Goal: Task Accomplishment & Management: Manage account settings

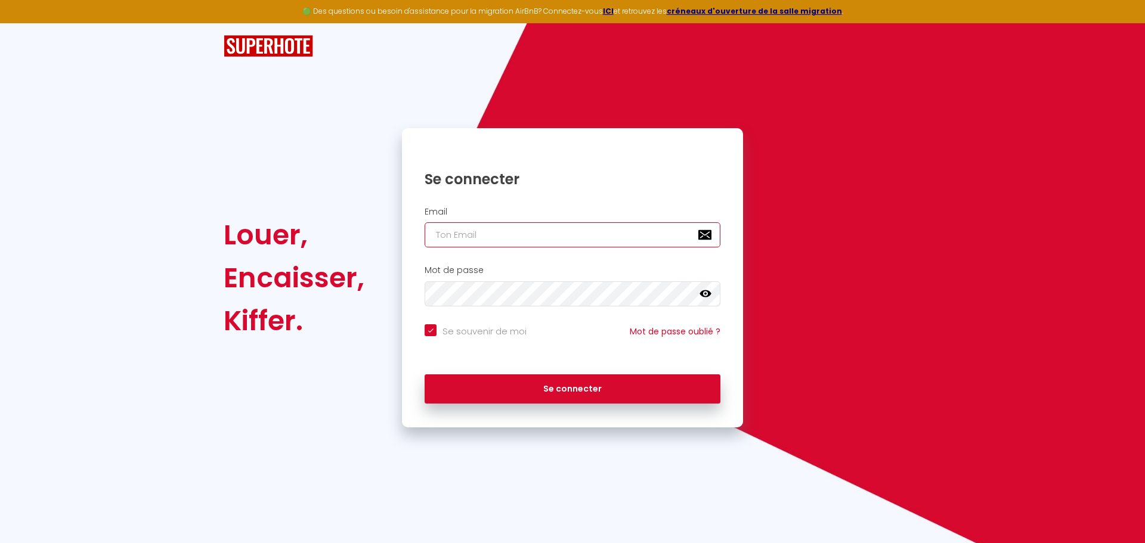
click at [503, 235] on input "email" at bounding box center [572, 234] width 296 height 25
type input "d"
checkbox input "true"
type input "du"
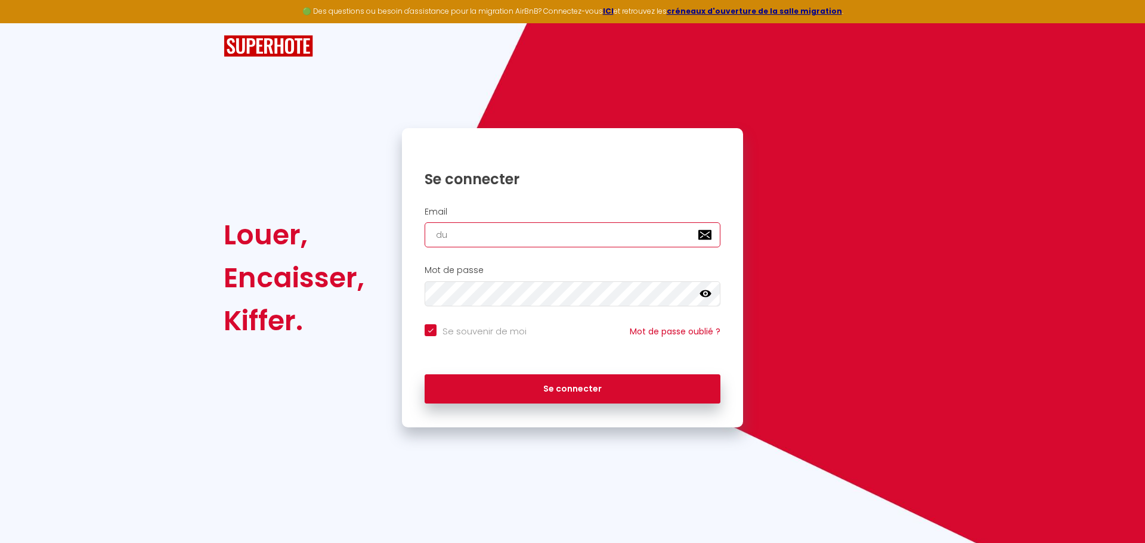
checkbox input "true"
type input "duc"
checkbox input "true"
type input "[PERSON_NAME]"
checkbox input "true"
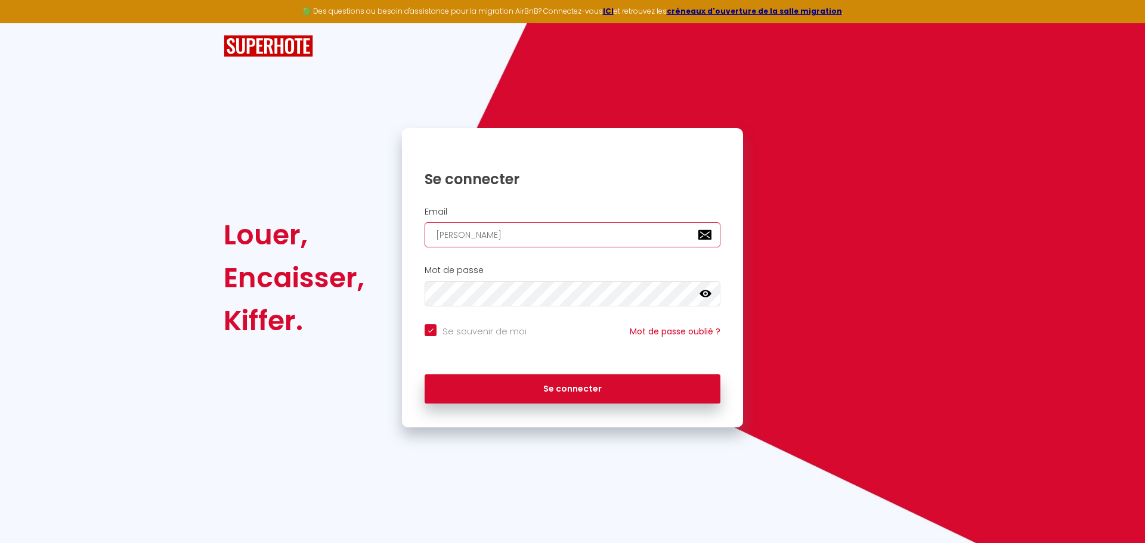
type input "[PERSON_NAME]"
checkbox input "true"
type input "ducate"
checkbox input "true"
type input "ducatel"
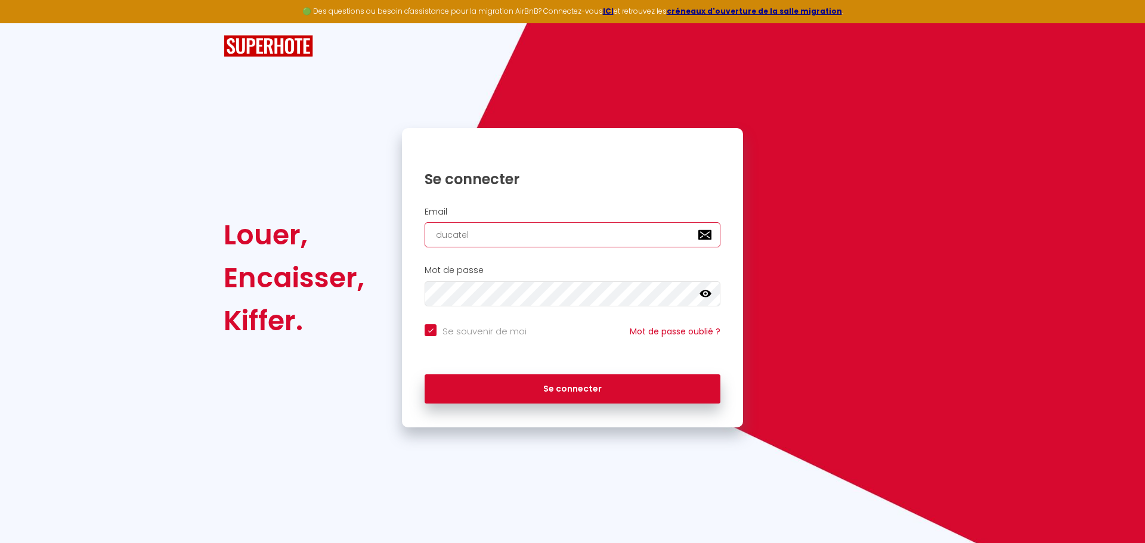
checkbox input "true"
type input "ducatelo"
checkbox input "true"
type input "ducatelod"
checkbox input "true"
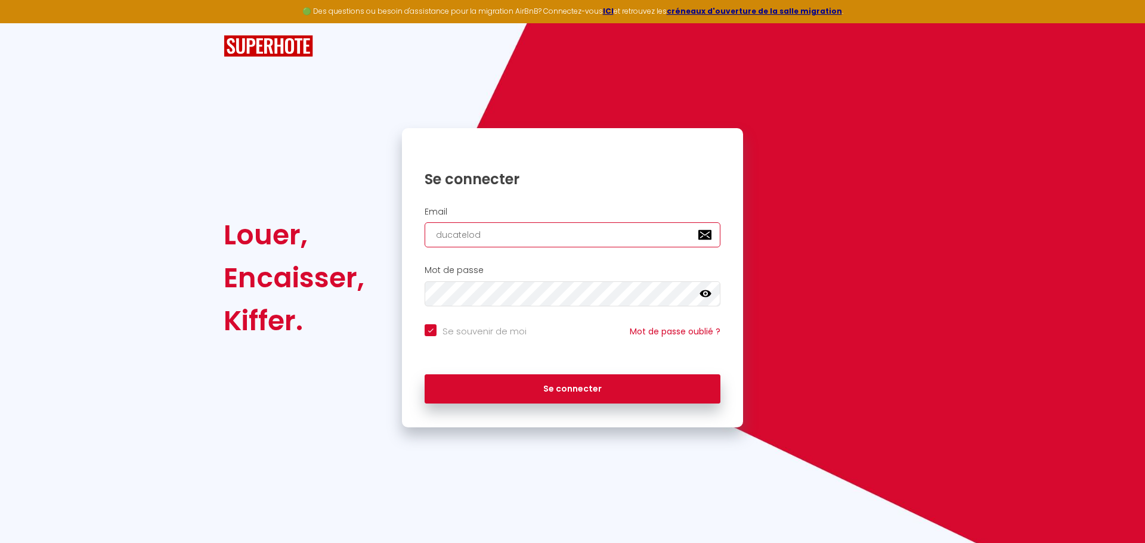
type input "ducatelodi"
checkbox input "true"
type input "ducatelodie"
checkbox input "true"
type input "ducatelodie@"
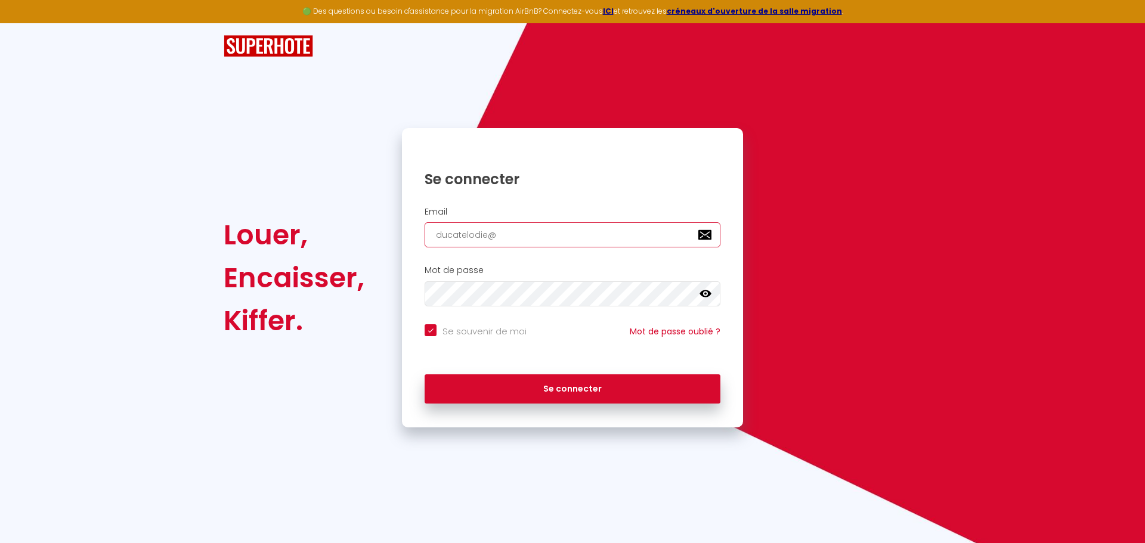
checkbox input "true"
type input "ducatelodie@g"
checkbox input "true"
type input "ducatelodie@gm"
checkbox input "true"
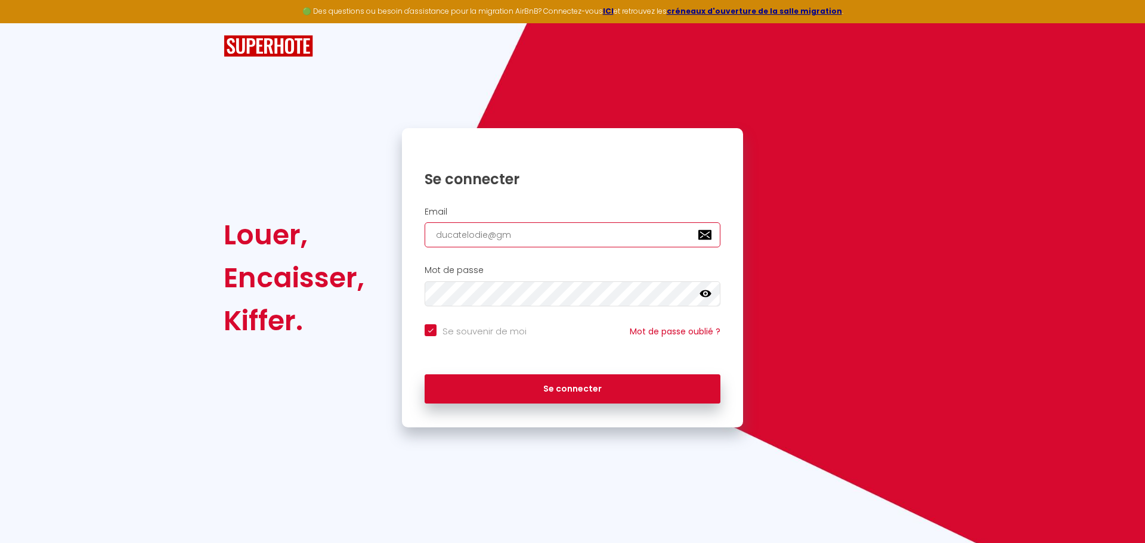
type input "ducatelodie@gma"
checkbox input "true"
type input "ducatelodie@gmai"
checkbox input "true"
type input "[EMAIL_ADDRESS]"
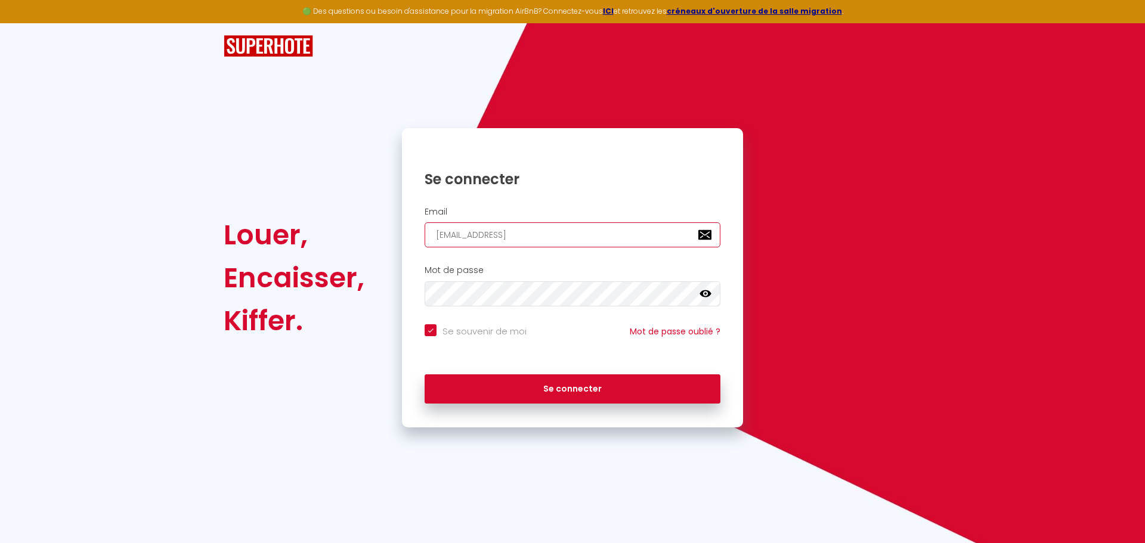
checkbox input "true"
type input "[EMAIL_ADDRESS]."
checkbox input "true"
type input "ducatelodie@gmail.c"
checkbox input "true"
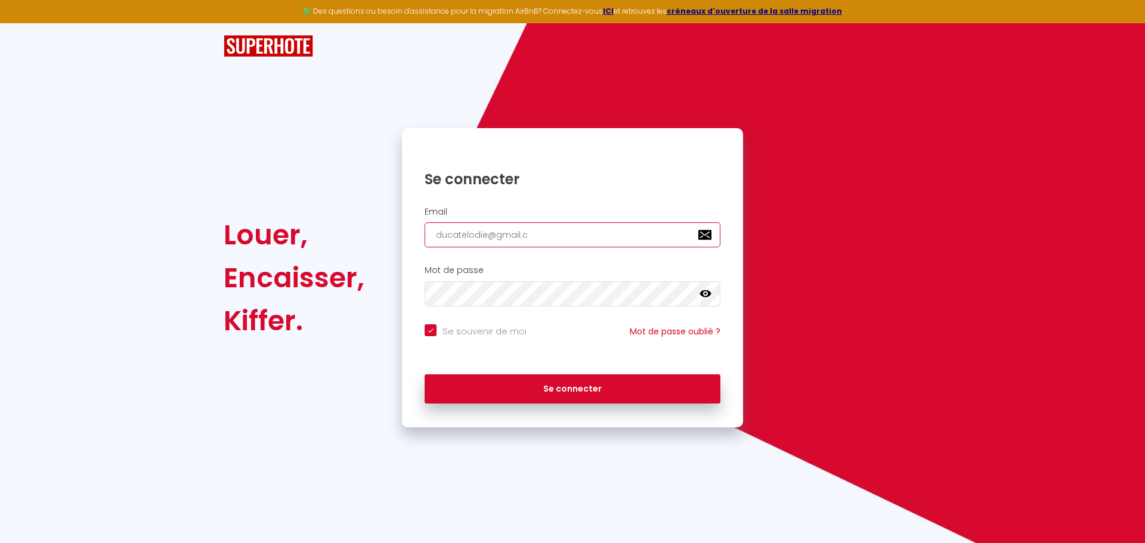
type input "[EMAIL_ADDRESS][DOMAIN_NAME]"
checkbox input "true"
type input "[EMAIL_ADDRESS][DOMAIN_NAME]"
checkbox input "true"
type input "[EMAIL_ADDRESS][DOMAIN_NAME]"
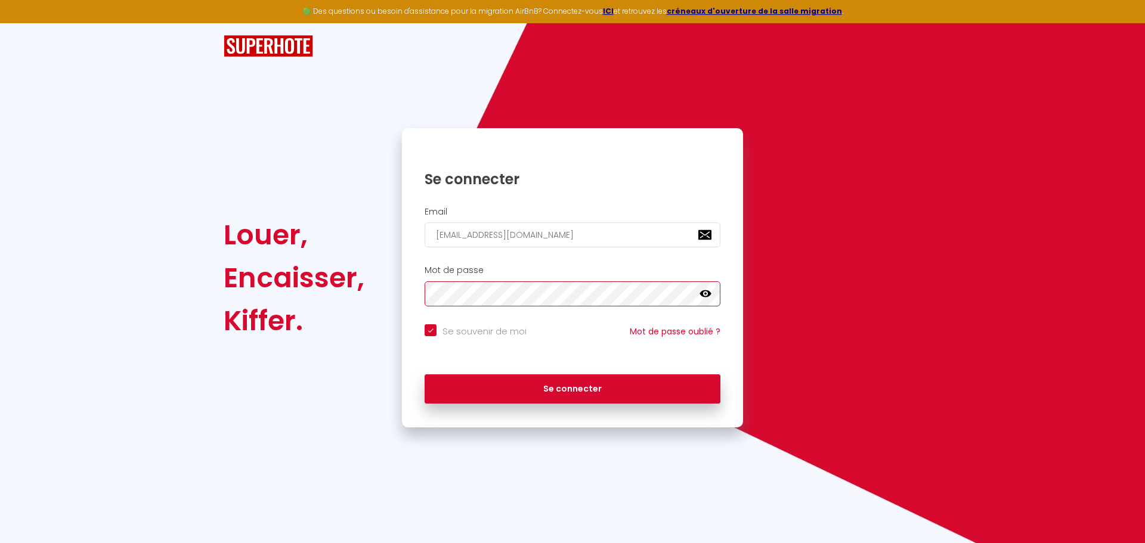
click at [424, 374] on button "Se connecter" at bounding box center [572, 389] width 296 height 30
checkbox input "true"
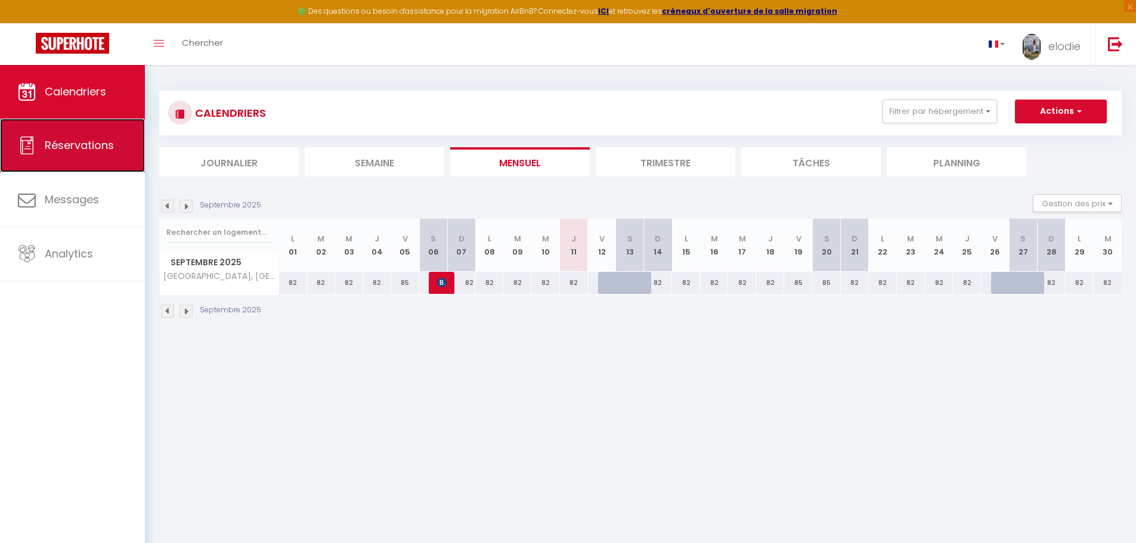
click at [48, 159] on link "Réservations" at bounding box center [72, 146] width 145 height 54
select select "not_cancelled"
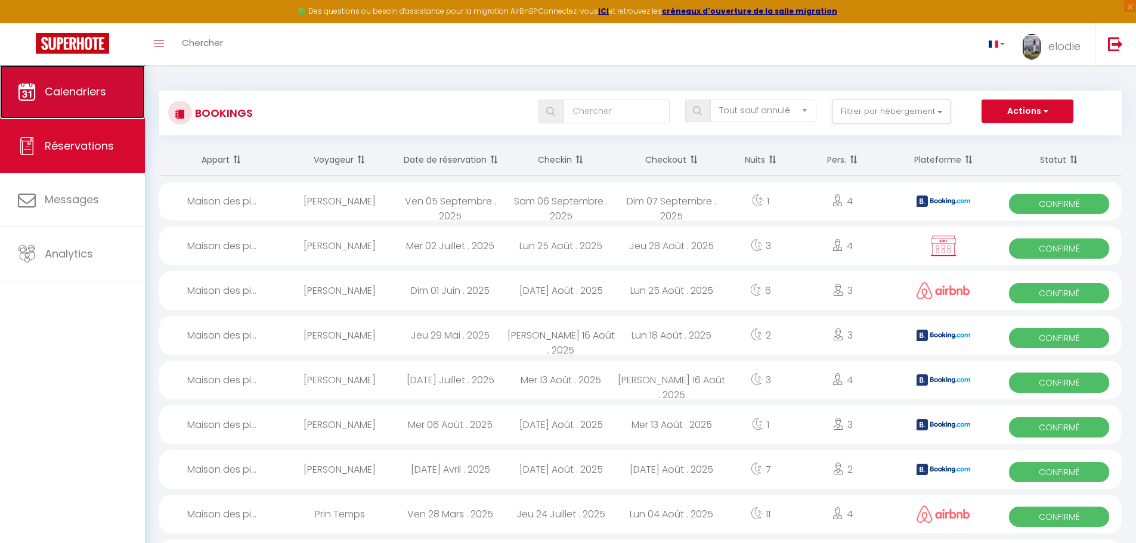
click at [46, 100] on link "Calendriers" at bounding box center [72, 92] width 145 height 54
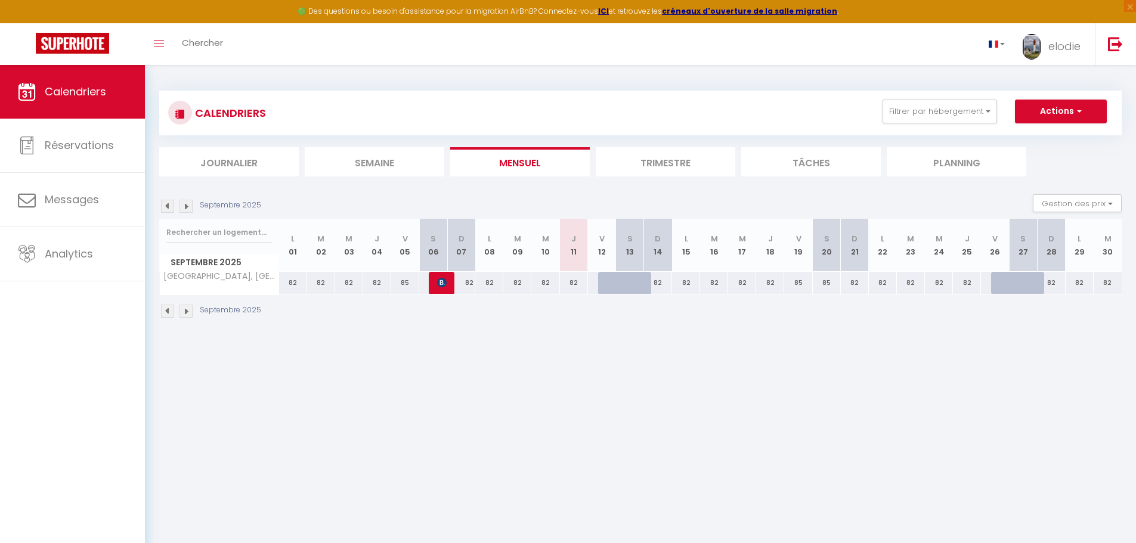
click at [622, 293] on div at bounding box center [630, 283] width 28 height 23
click at [627, 287] on div at bounding box center [640, 289] width 28 height 23
drag, startPoint x: 627, startPoint y: 278, endPoint x: 609, endPoint y: 315, distance: 41.1
click at [609, 315] on div "Septembre 2025" at bounding box center [640, 312] width 962 height 35
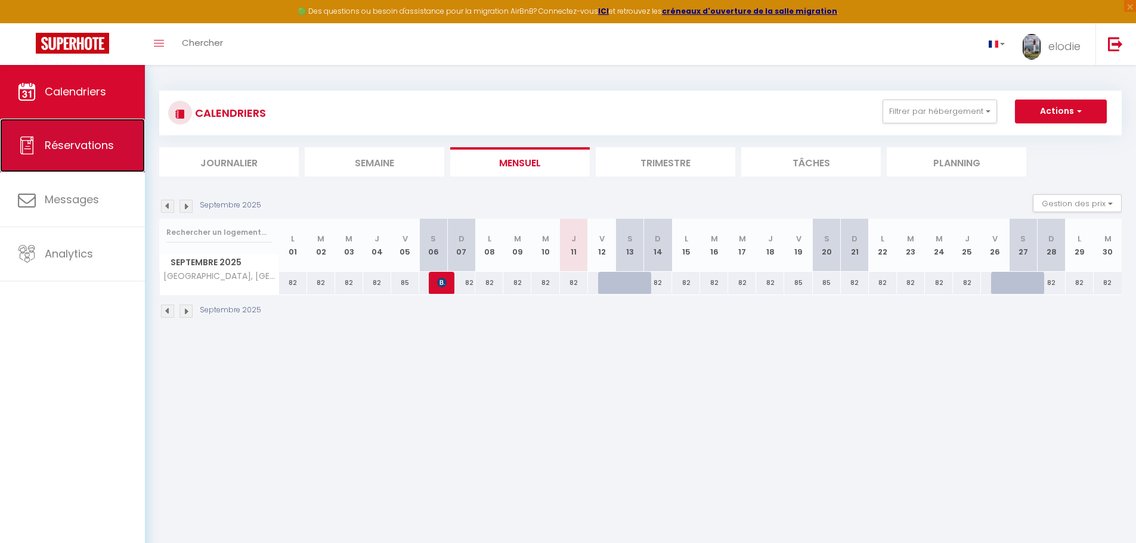
click at [67, 160] on link "Réservations" at bounding box center [72, 146] width 145 height 54
select select "not_cancelled"
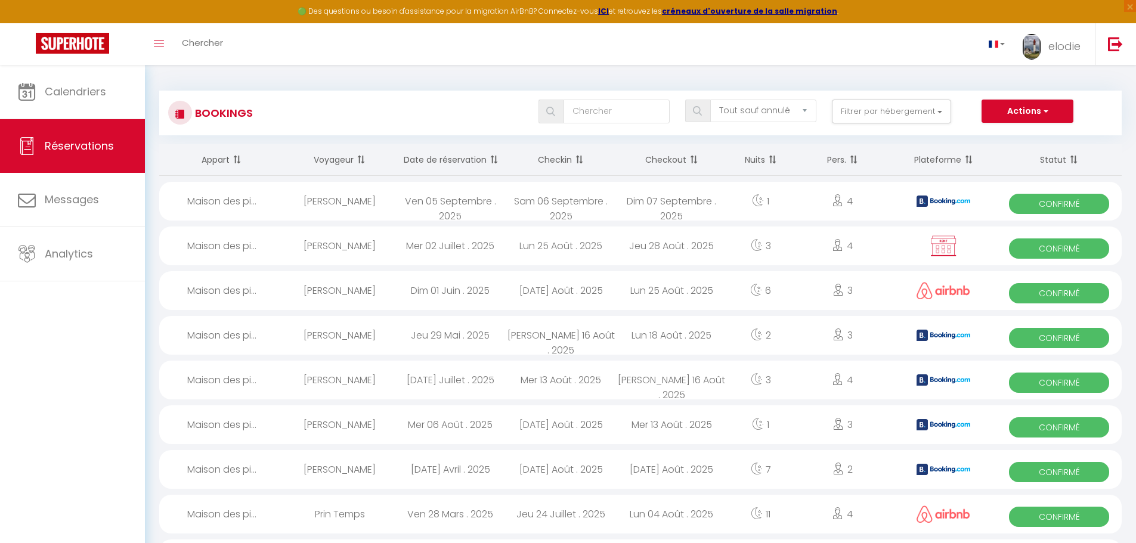
click at [484, 154] on th "Date de réservation" at bounding box center [450, 160] width 111 height 32
